Goal: Information Seeking & Learning: Check status

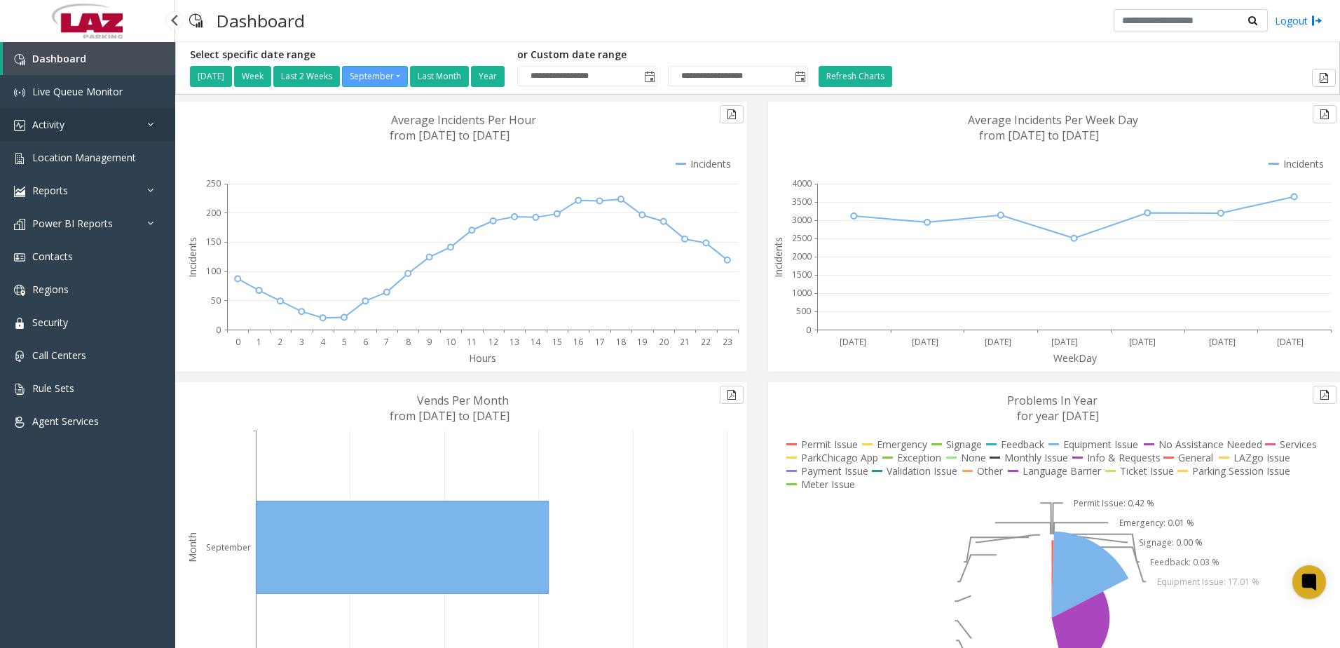
click at [113, 124] on link "Activity" at bounding box center [87, 124] width 175 height 33
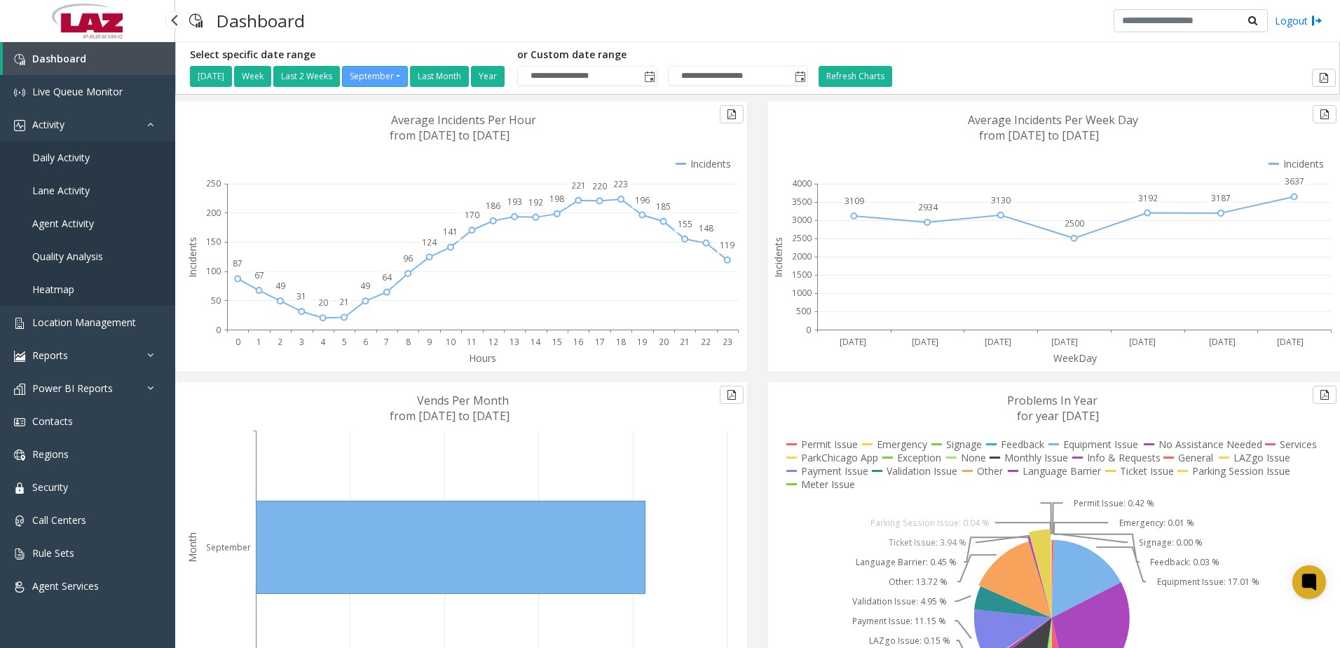
click at [97, 153] on link "Daily Activity" at bounding box center [87, 157] width 175 height 33
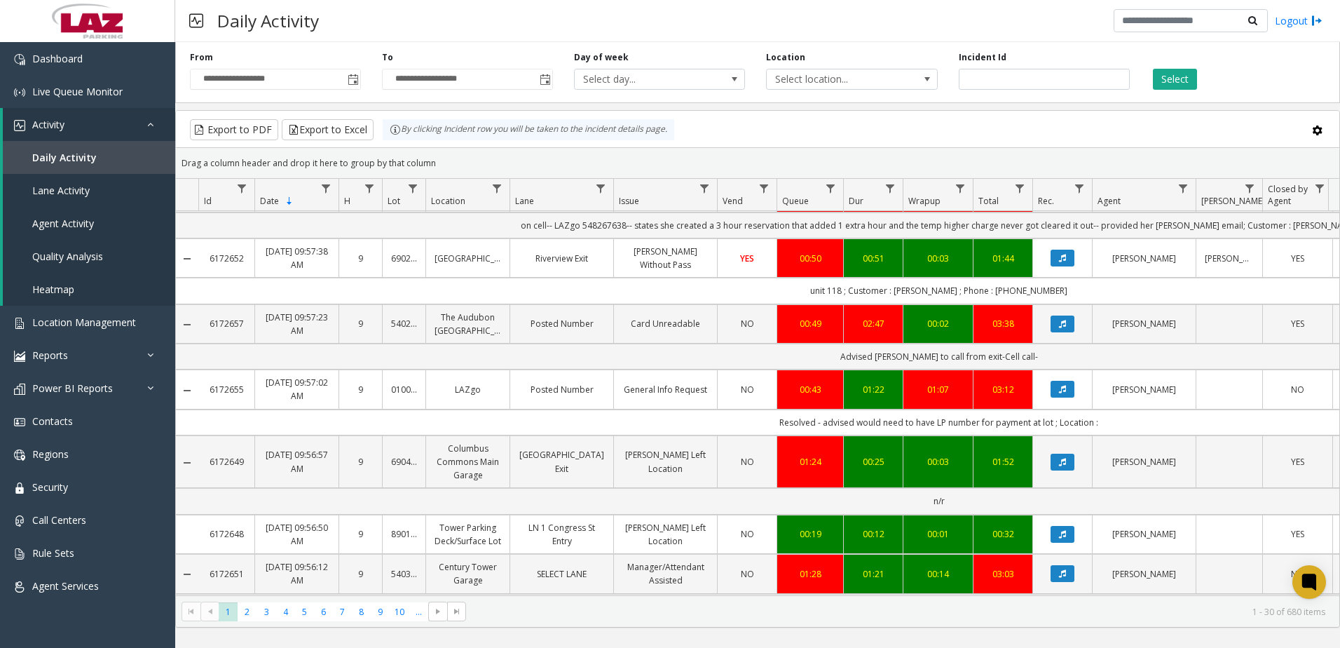
scroll to position [1530, 0]
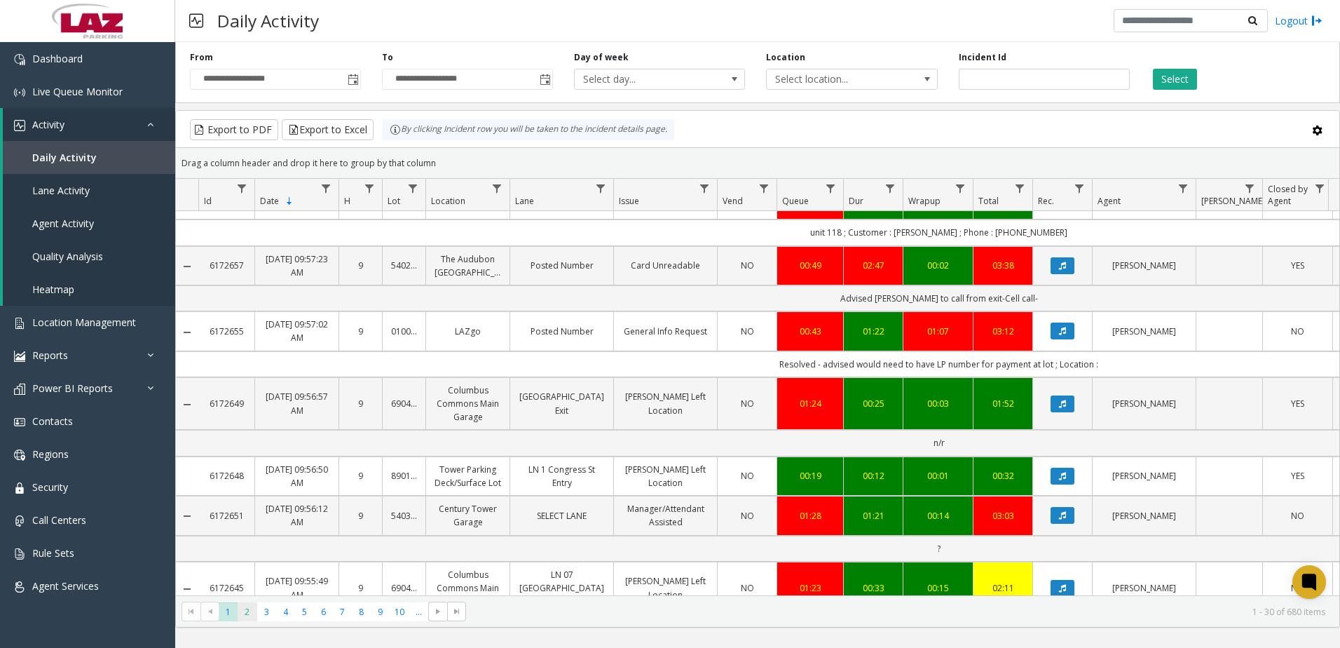
click at [249, 612] on span "2" at bounding box center [247, 611] width 19 height 19
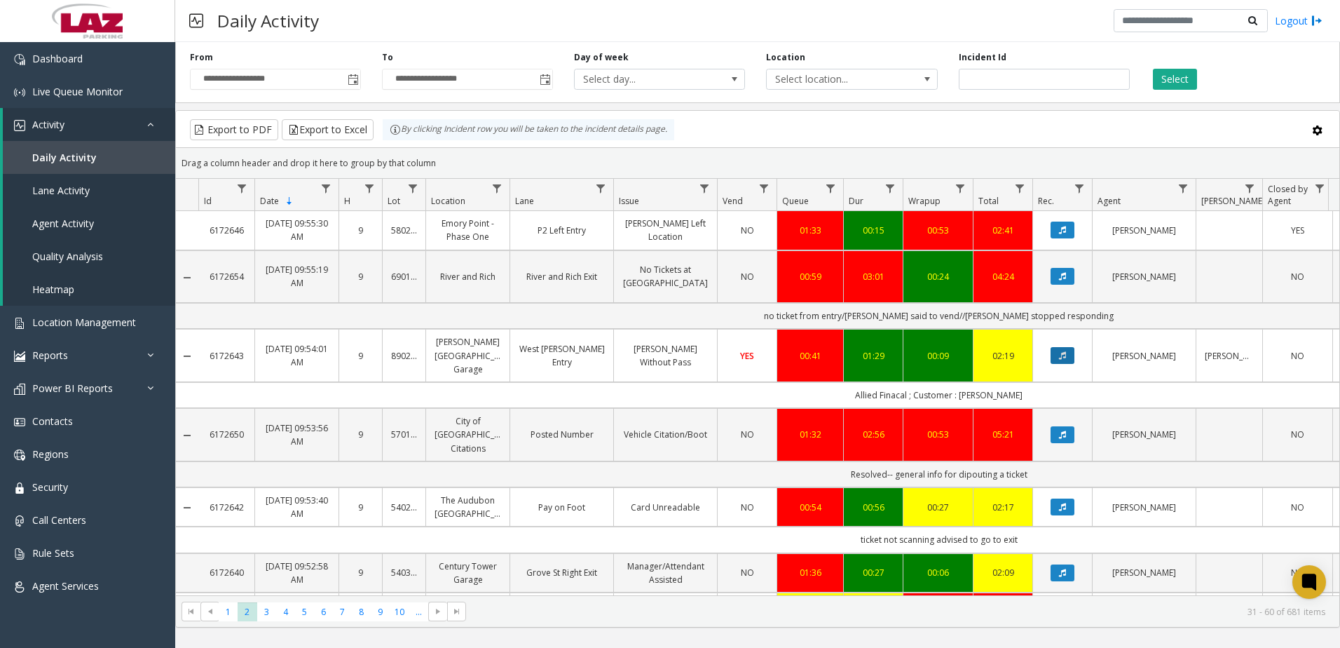
click at [1071, 347] on button "Data table" at bounding box center [1062, 355] width 24 height 17
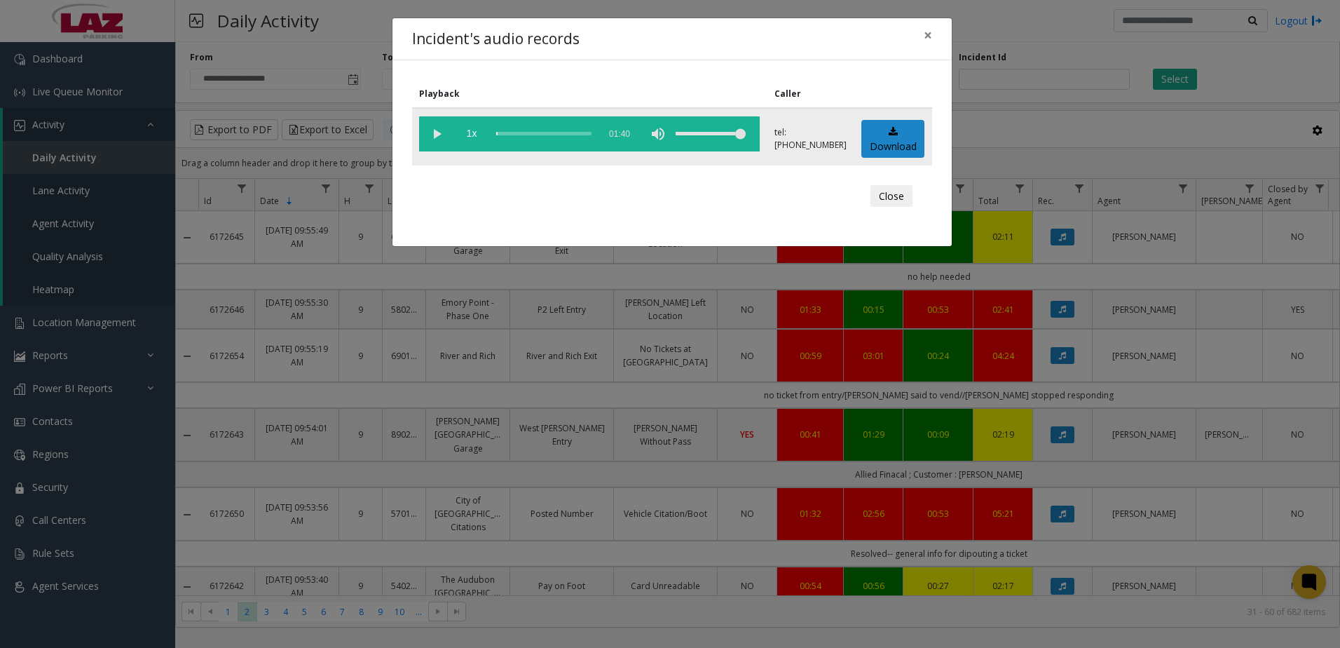
click at [441, 130] on vg-play-pause at bounding box center [436, 133] width 35 height 35
click at [521, 133] on div "scrub bar" at bounding box center [543, 133] width 95 height 35
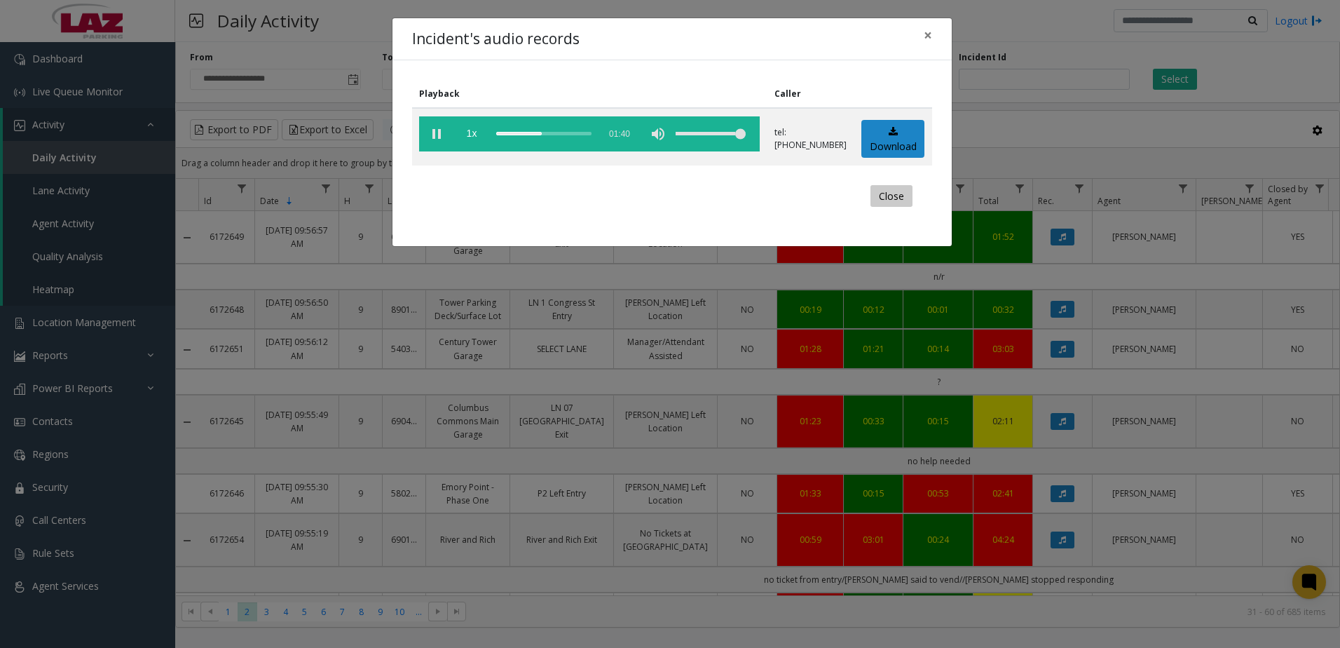
click at [897, 199] on button "Close" at bounding box center [891, 196] width 42 height 22
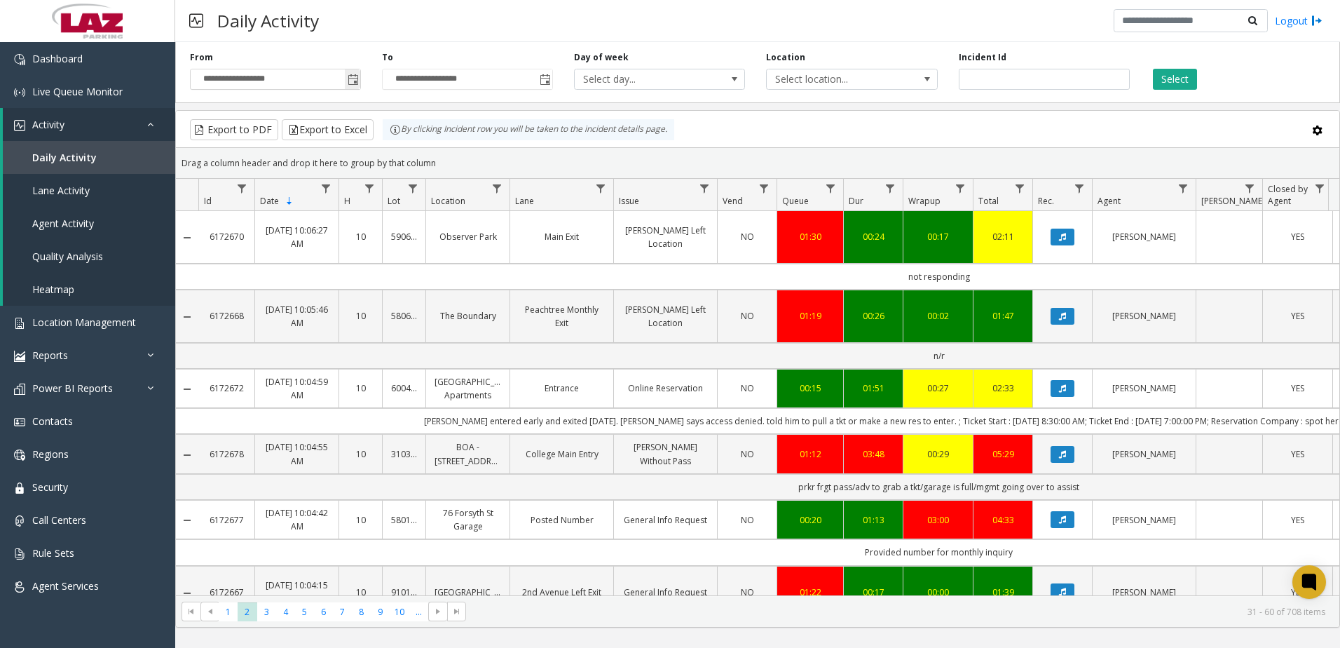
click at [358, 78] on span "Toggle popup" at bounding box center [353, 79] width 11 height 11
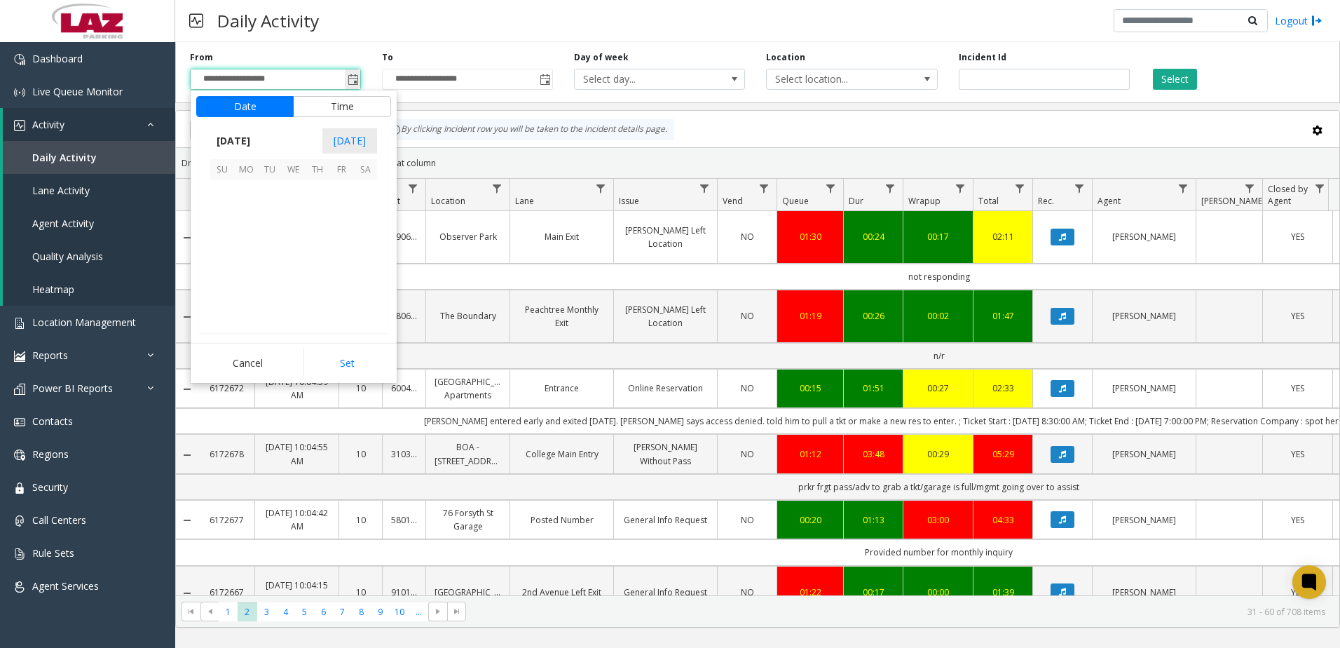
scroll to position [251505, 0]
click at [341, 242] on span "19" at bounding box center [341, 240] width 24 height 24
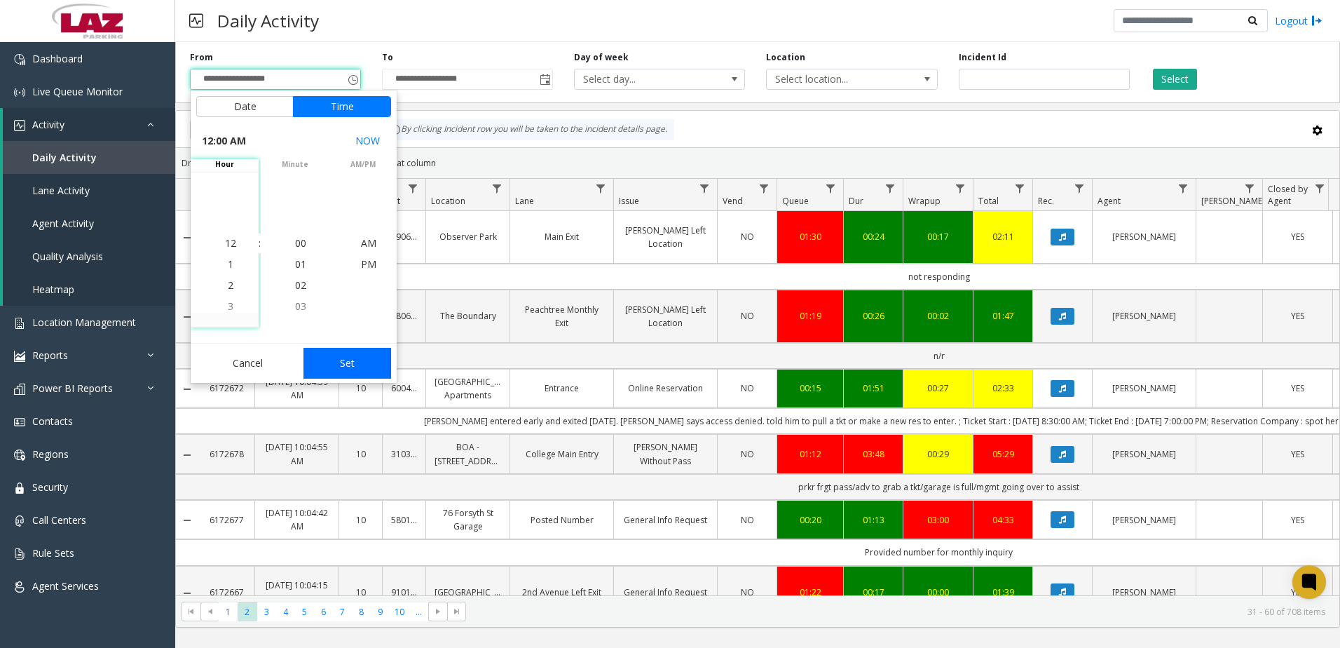
click at [354, 367] on button "Set" at bounding box center [347, 363] width 88 height 31
type input "**********"
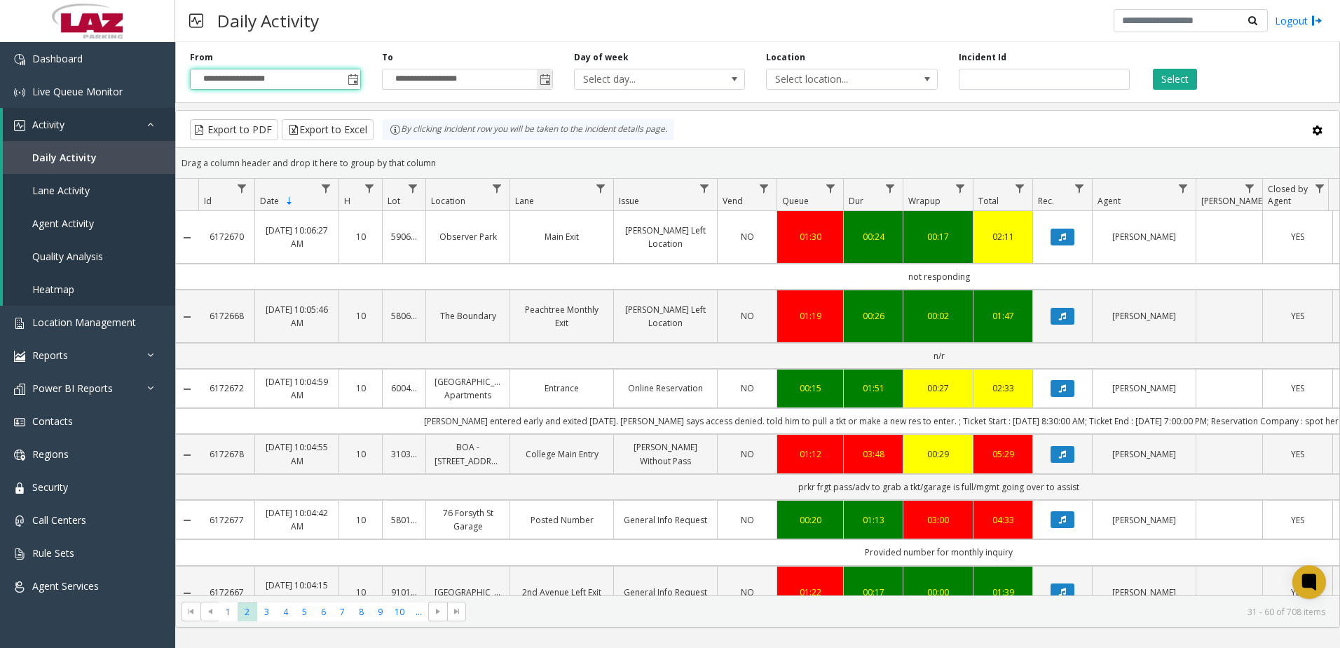
click at [545, 81] on span "Toggle popup" at bounding box center [545, 79] width 11 height 11
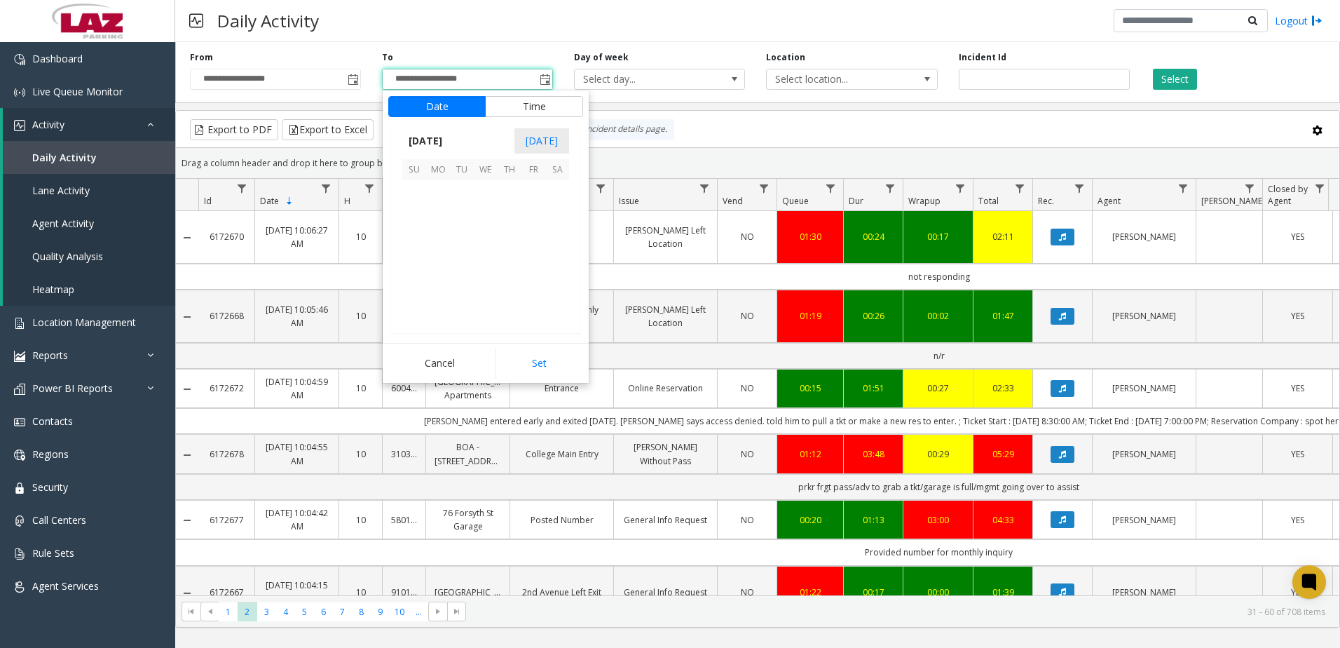
scroll to position [21, 0]
click at [526, 240] on span "19" at bounding box center [533, 240] width 24 height 24
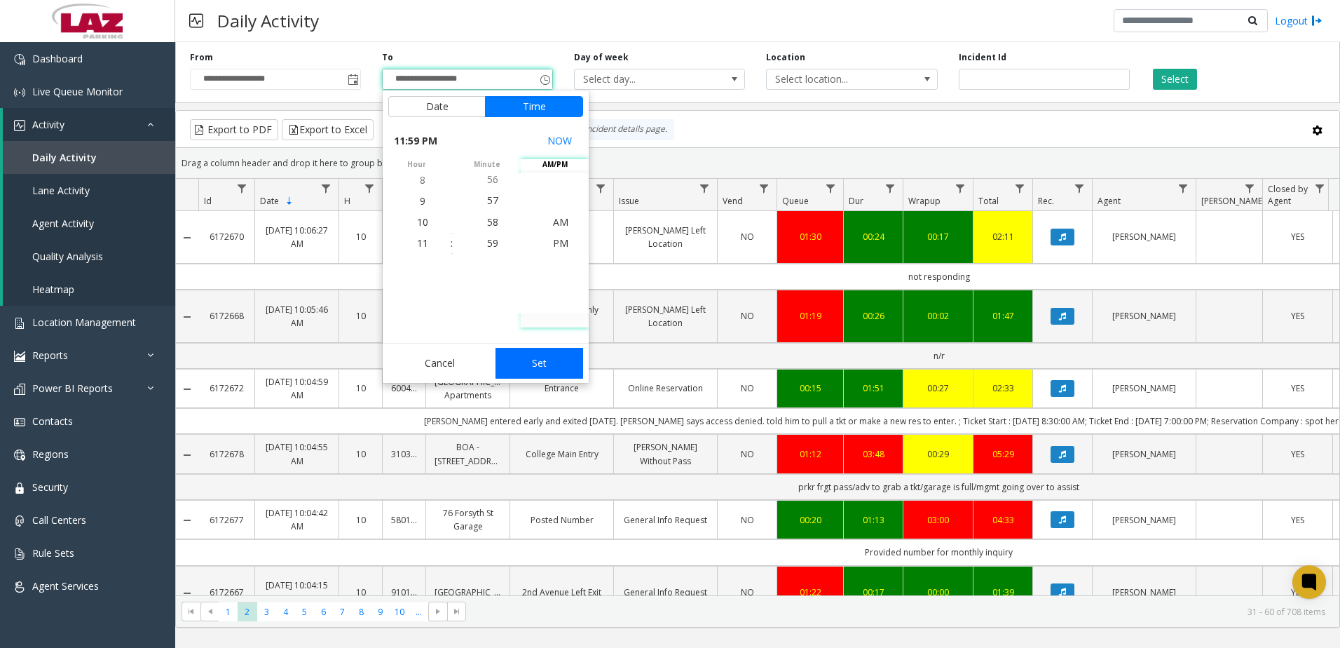
click at [552, 350] on button "Set" at bounding box center [539, 363] width 88 height 31
type input "**********"
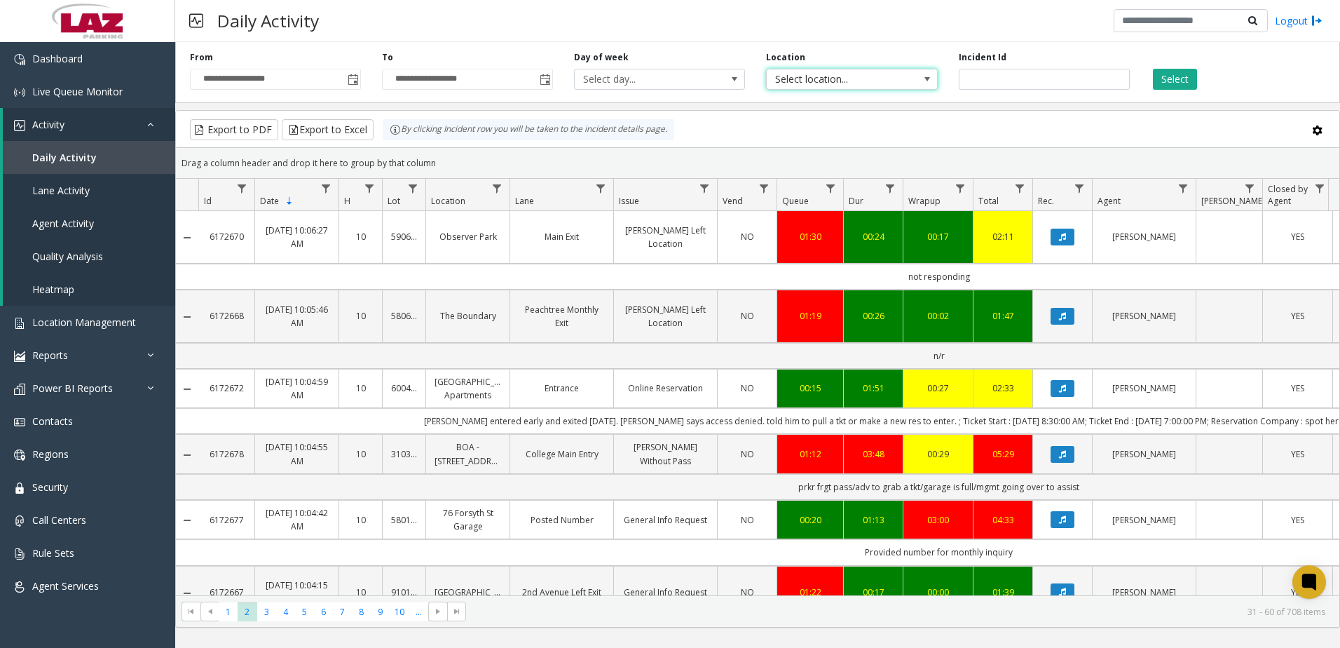
click at [841, 81] on span "Select location..." at bounding box center [835, 79] width 136 height 20
type input "*****"
click at [834, 161] on li "100240 Chicago Meters" at bounding box center [851, 153] width 167 height 19
click at [1191, 83] on button "Select" at bounding box center [1175, 79] width 44 height 21
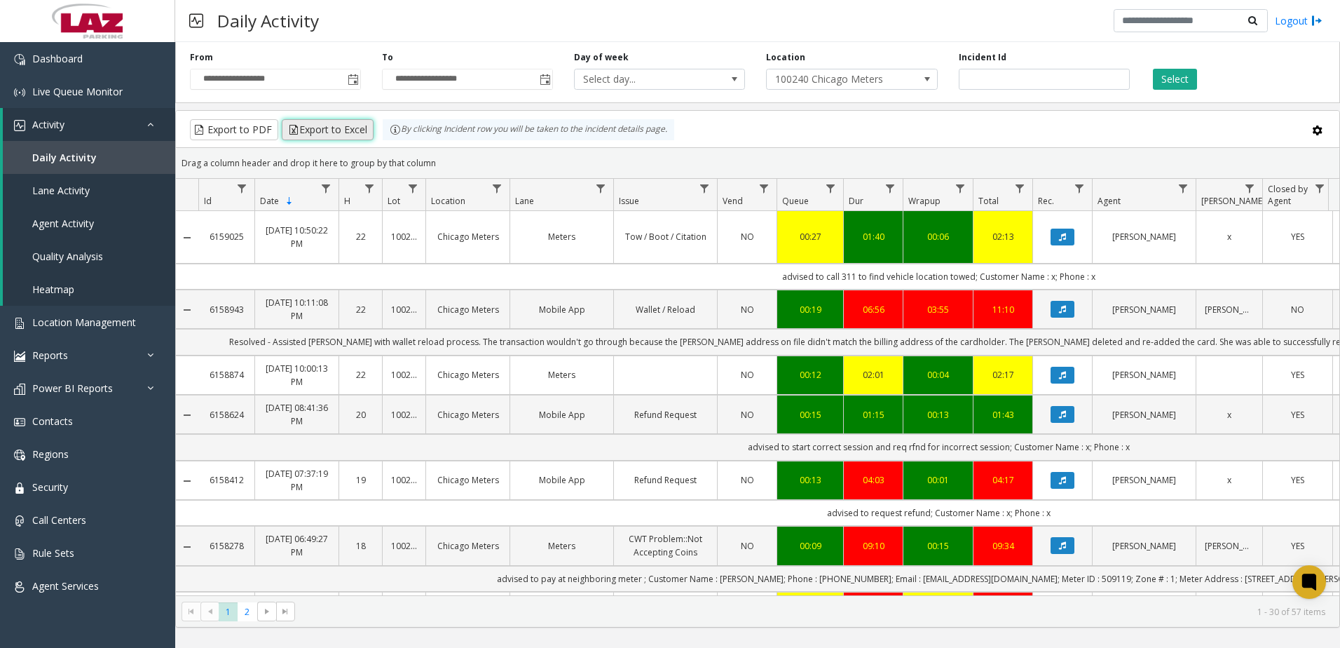
click at [318, 132] on button "Export to Excel" at bounding box center [328, 129] width 92 height 21
click at [864, 26] on div "Daily Activity Logout" at bounding box center [757, 21] width 1165 height 42
click at [50, 385] on span "Power BI Reports" at bounding box center [72, 387] width 81 height 13
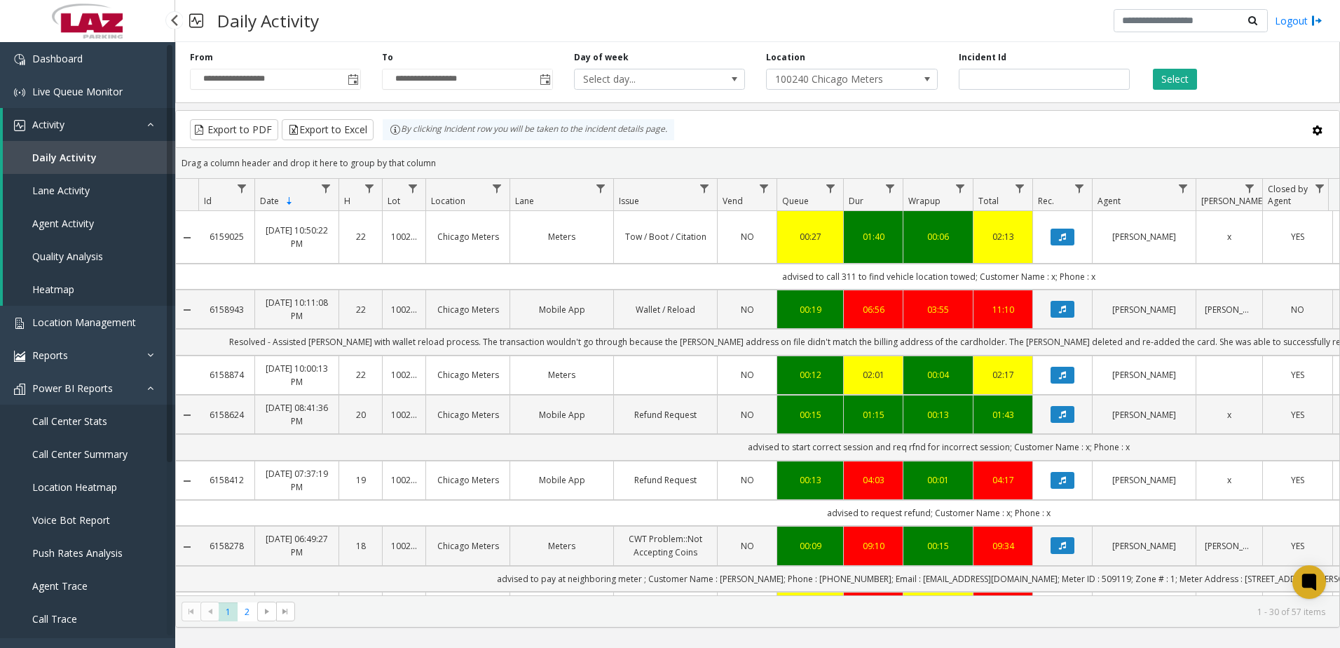
click at [67, 416] on span "Call Center Stats" at bounding box center [69, 420] width 75 height 13
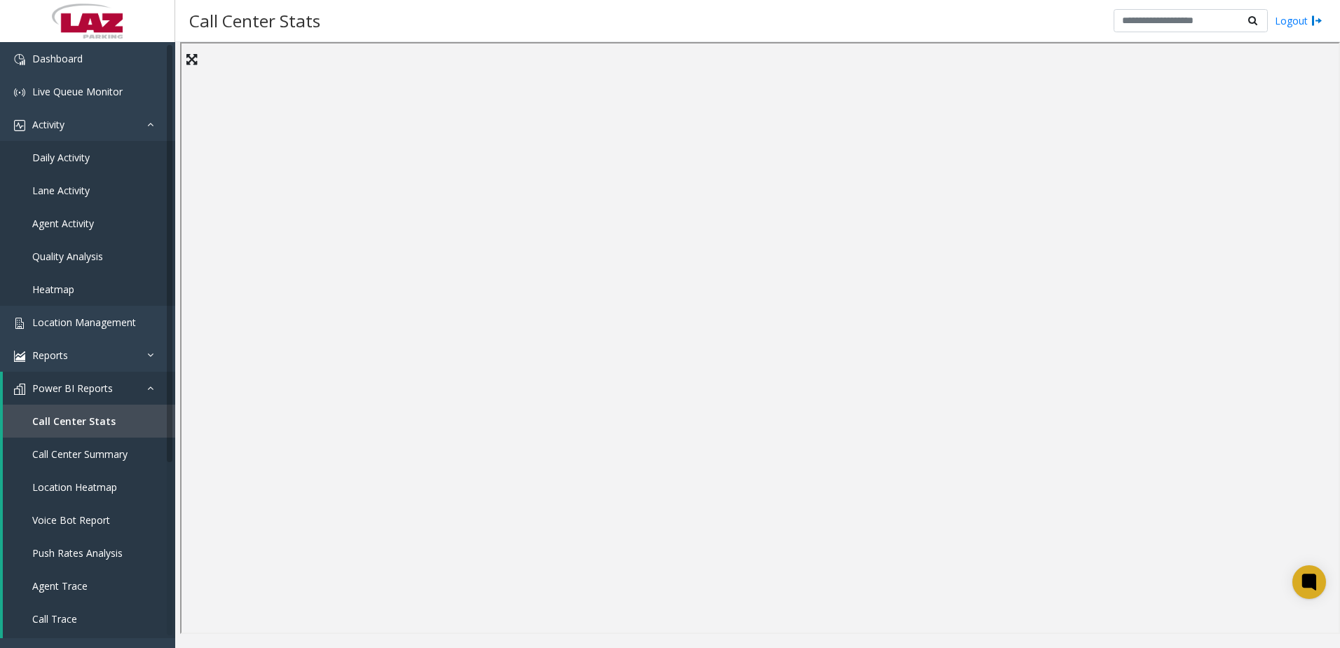
click at [740, 15] on div "Call Center Stats Logout" at bounding box center [757, 21] width 1165 height 42
click at [940, 22] on div "Call Center Stats Logout" at bounding box center [757, 21] width 1165 height 42
click at [81, 423] on span "Call Center Stats" at bounding box center [73, 420] width 83 height 13
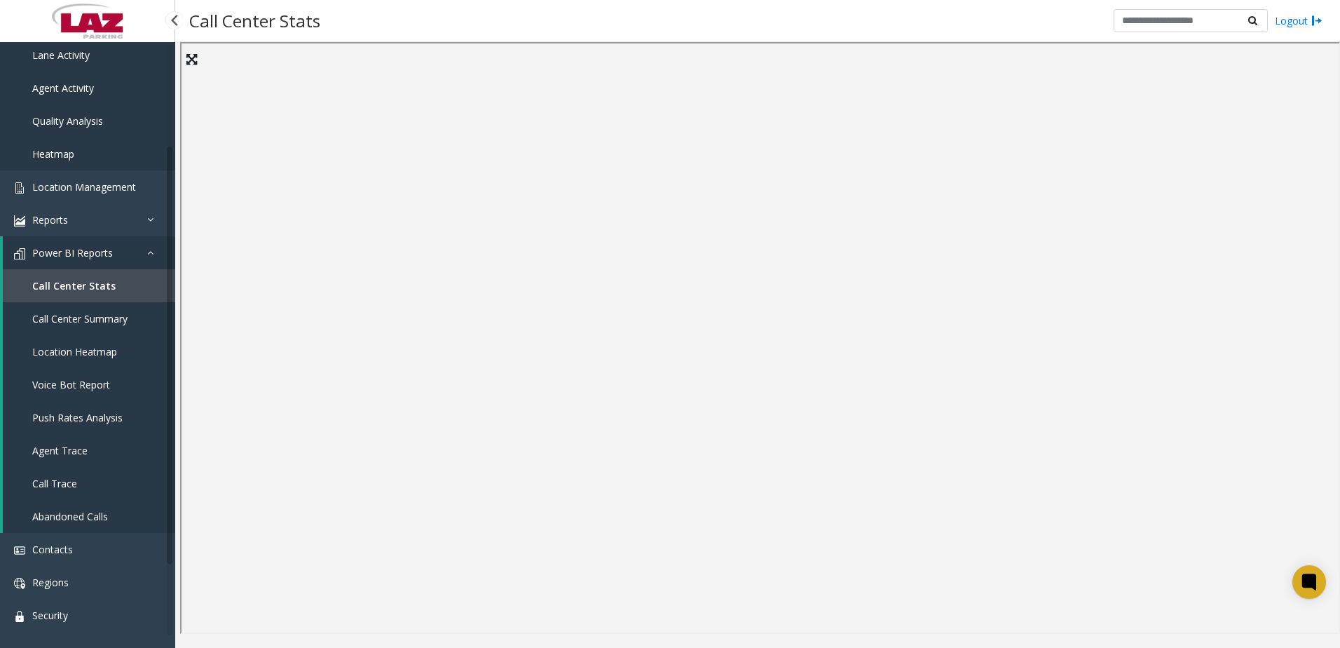
scroll to position [140, 0]
click at [67, 475] on span "Call Trace" at bounding box center [54, 478] width 45 height 13
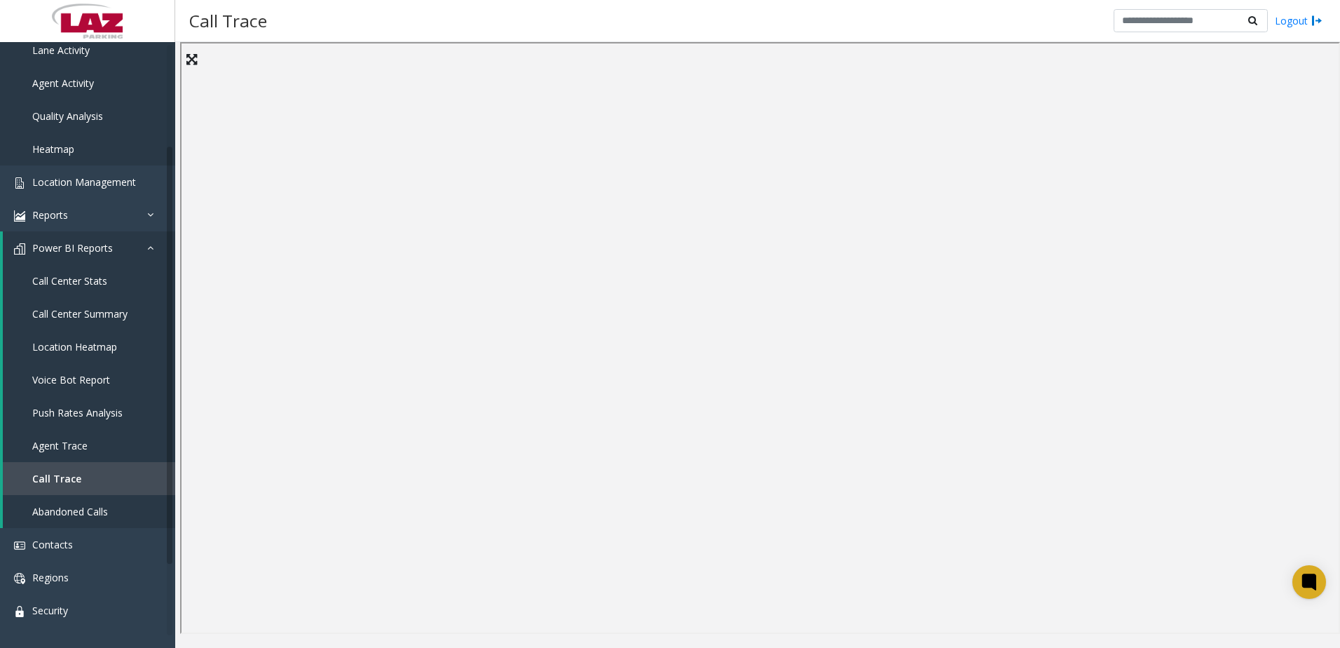
click at [612, 29] on div "Call Trace Logout" at bounding box center [757, 21] width 1165 height 42
click at [116, 509] on link "Abandoned Calls" at bounding box center [89, 511] width 172 height 33
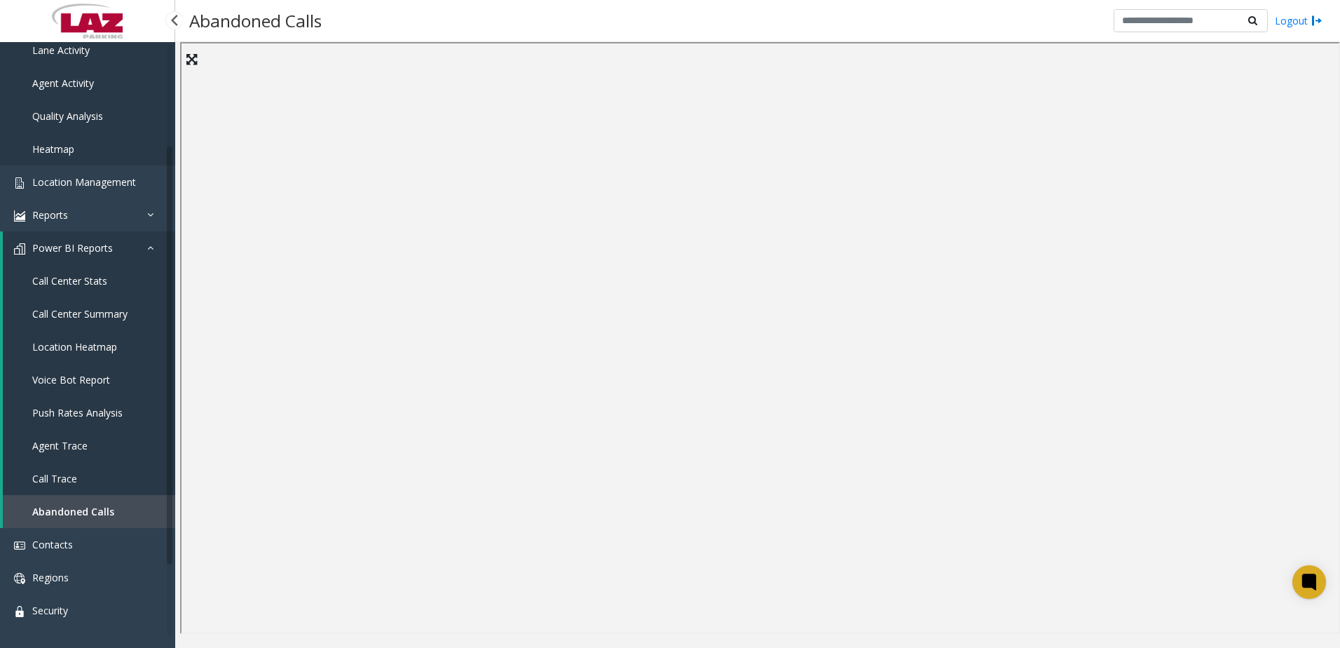
click at [111, 507] on span "Abandoned Calls" at bounding box center [73, 511] width 82 height 13
click at [428, 22] on div "Abandoned Calls Logout" at bounding box center [757, 21] width 1165 height 42
click at [362, 30] on div "Abandoned Calls Logout" at bounding box center [757, 21] width 1165 height 42
